Goal: Task Accomplishment & Management: Complete application form

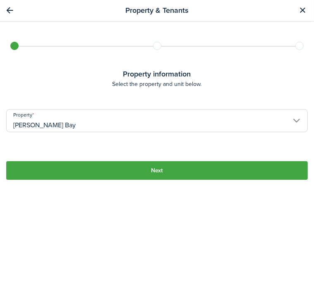
click at [248, 171] on button "Next" at bounding box center [157, 170] width 302 height 19
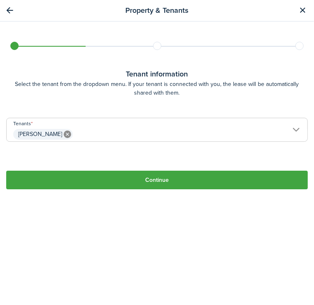
click at [290, 134] on span "[PERSON_NAME]" at bounding box center [157, 134] width 301 height 14
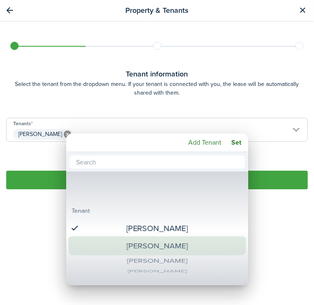
click at [197, 244] on div "[PERSON_NAME]" at bounding box center [157, 246] width 150 height 19
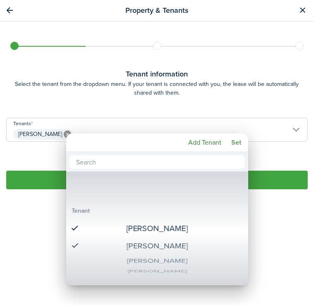
click at [239, 145] on mbsc-button "Set" at bounding box center [236, 142] width 17 height 15
type input "[PERSON_NAME], [PERSON_NAME]"
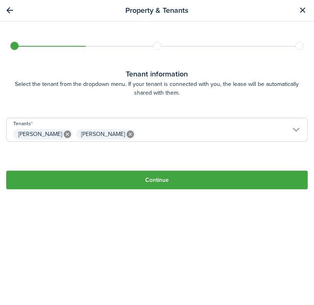
click at [162, 182] on button "Continue" at bounding box center [157, 180] width 302 height 19
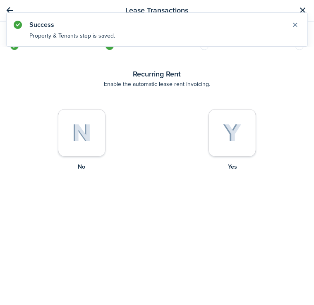
click at [223, 124] on img at bounding box center [232, 133] width 19 height 18
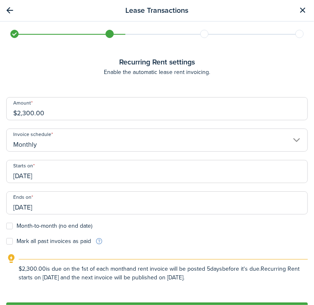
drag, startPoint x: 306, startPoint y: 166, endPoint x: 312, endPoint y: 204, distance: 38.1
click at [312, 204] on div "Back Property & Tenants Lease Transactions Extra fees & Utilities Additional Se…" at bounding box center [157, 164] width 314 height 284
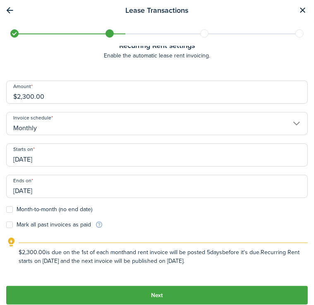
scroll to position [26, 0]
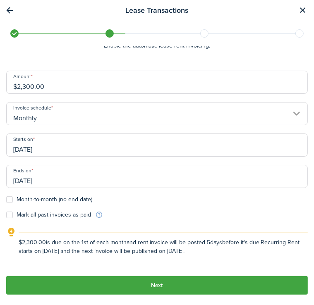
click at [224, 283] on button "Next" at bounding box center [157, 285] width 302 height 19
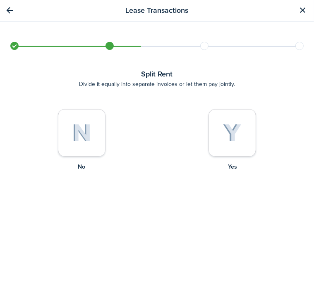
scroll to position [0, 0]
click at [74, 132] on img at bounding box center [81, 133] width 19 height 18
click at [223, 133] on img at bounding box center [232, 133] width 19 height 18
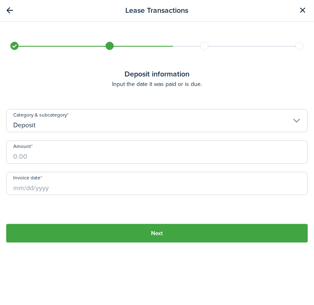
click at [165, 138] on div "Category & subcategory Deposit" at bounding box center [157, 124] width 310 height 31
click at [159, 156] on input "Amount" at bounding box center [157, 152] width 302 height 23
drag, startPoint x: 77, startPoint y: 192, endPoint x: 36, endPoint y: 185, distance: 42.0
click at [36, 185] on input "Invoice date" at bounding box center [157, 183] width 302 height 23
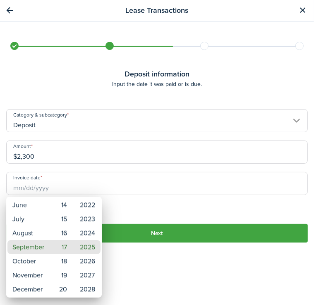
type input "$2,300.00"
click at [39, 248] on mbsc-wheel-item "September" at bounding box center [28, 247] width 42 height 14
type input "[DATE]"
click at [62, 250] on mbsc-wheel-item "17" at bounding box center [62, 247] width 20 height 14
click at [86, 245] on mbsc-wheel-item "2025" at bounding box center [87, 247] width 26 height 14
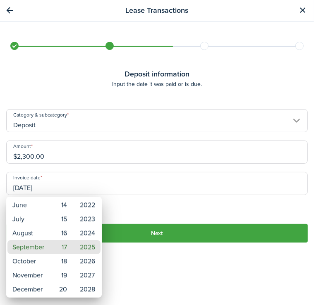
click at [160, 234] on div at bounding box center [157, 153] width 446 height 438
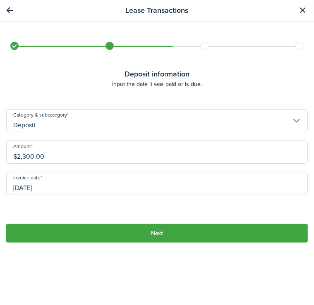
drag, startPoint x: 312, startPoint y: 299, endPoint x: 101, endPoint y: 213, distance: 227.7
click at [101, 213] on tc-wizard-step "Deposit information Input the date it was paid or is due. Category & subcategor…" at bounding box center [157, 176] width 302 height 214
click at [155, 229] on button "Next" at bounding box center [157, 233] width 302 height 19
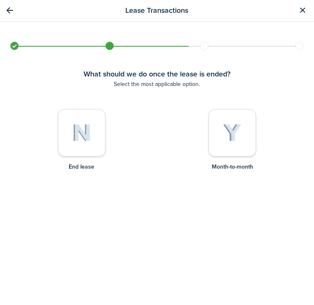
drag, startPoint x: 74, startPoint y: 140, endPoint x: 64, endPoint y: 126, distance: 17.2
click at [64, 126] on div at bounding box center [82, 133] width 48 height 48
radio input "true"
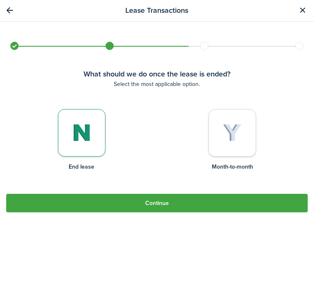
click at [149, 203] on button "Continue" at bounding box center [157, 203] width 302 height 19
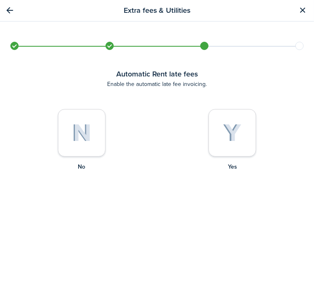
click at [223, 141] on img at bounding box center [232, 133] width 19 height 18
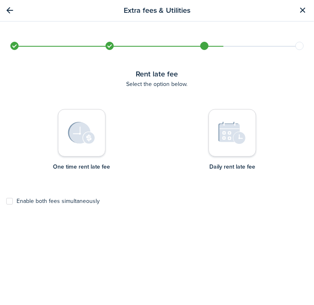
click at [83, 138] on img at bounding box center [81, 133] width 27 height 22
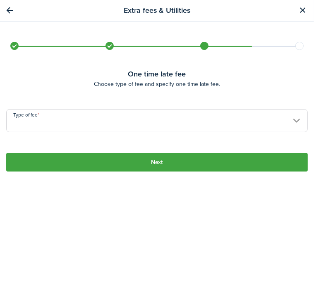
click at [81, 120] on input "Type of fee" at bounding box center [157, 120] width 302 height 23
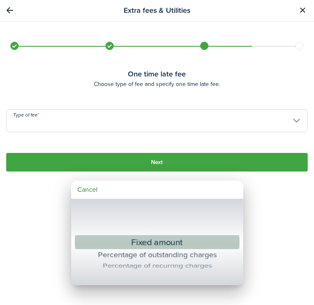
click at [150, 243] on div "Fixed amount" at bounding box center [157, 242] width 134 height 15
type input "Fixed amount"
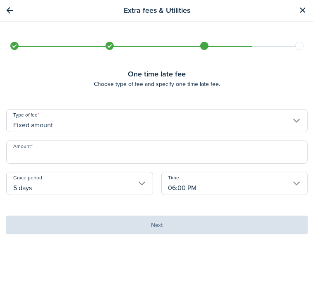
click at [122, 160] on input "Amount" at bounding box center [157, 152] width 302 height 23
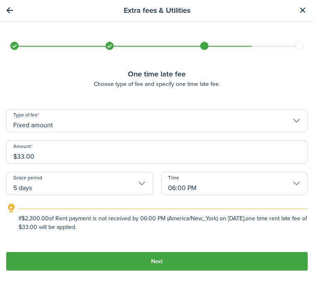
type input "$33.00"
click at [175, 260] on button "Next" at bounding box center [157, 261] width 302 height 19
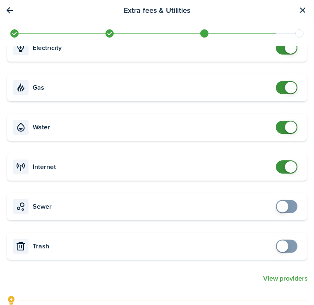
scroll to position [68, 0]
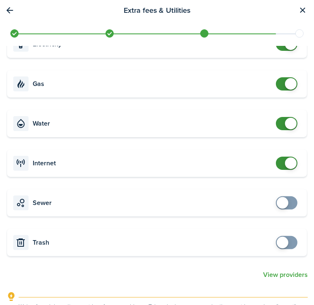
checkbox input "true"
click at [283, 242] on span at bounding box center [287, 242] width 8 height 13
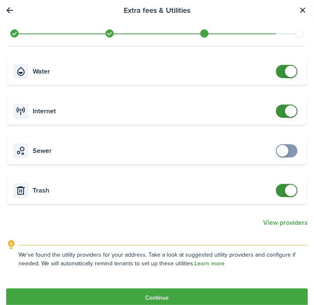
scroll to position [132, 0]
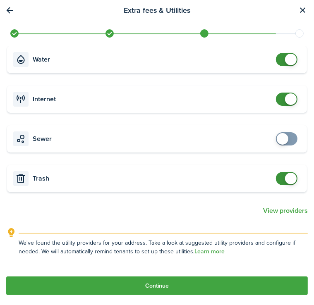
click at [162, 285] on button "Continue" at bounding box center [157, 286] width 302 height 19
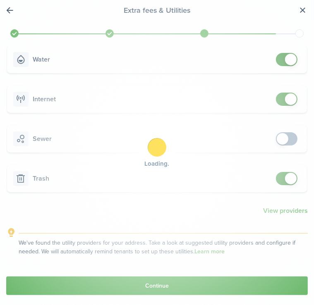
scroll to position [0, 0]
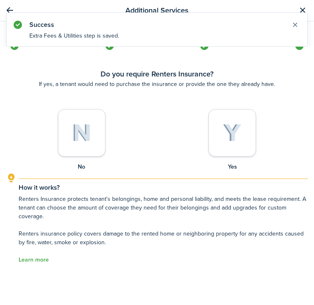
click at [77, 130] on img at bounding box center [81, 133] width 19 height 18
radio input "true"
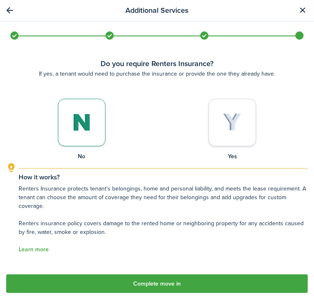
click at [178, 286] on button "Complete move in" at bounding box center [157, 284] width 302 height 19
